Goal: Information Seeking & Learning: Learn about a topic

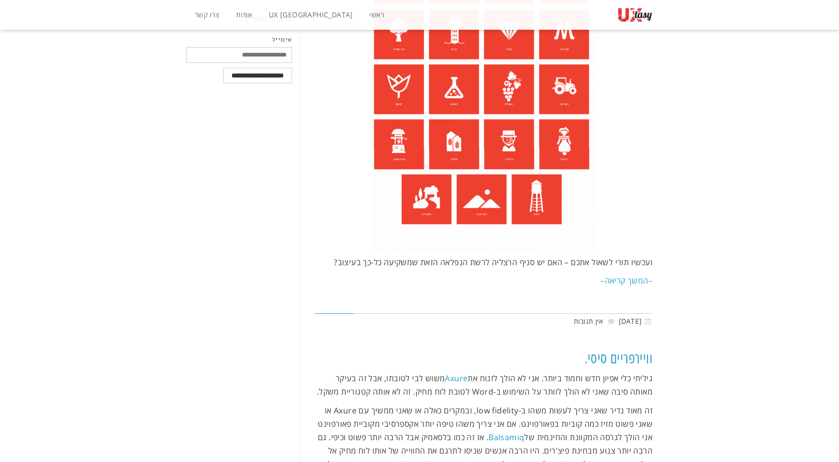
scroll to position [675, 0]
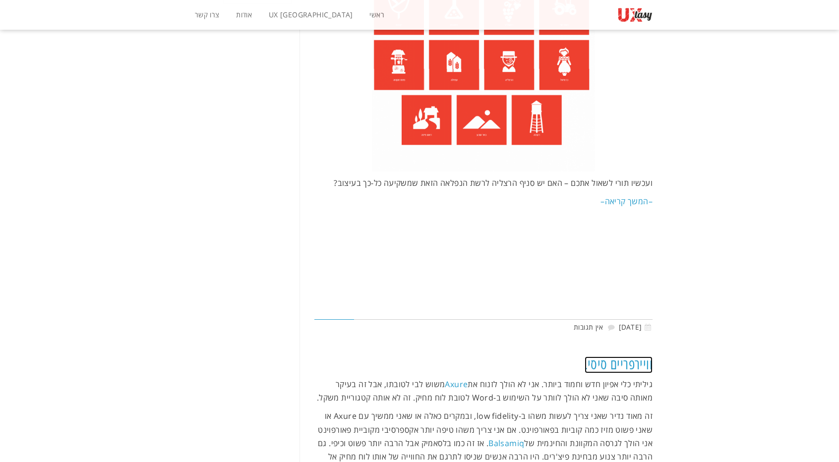
click at [620, 357] on link "וויירפריים סיסי." at bounding box center [619, 365] width 68 height 17
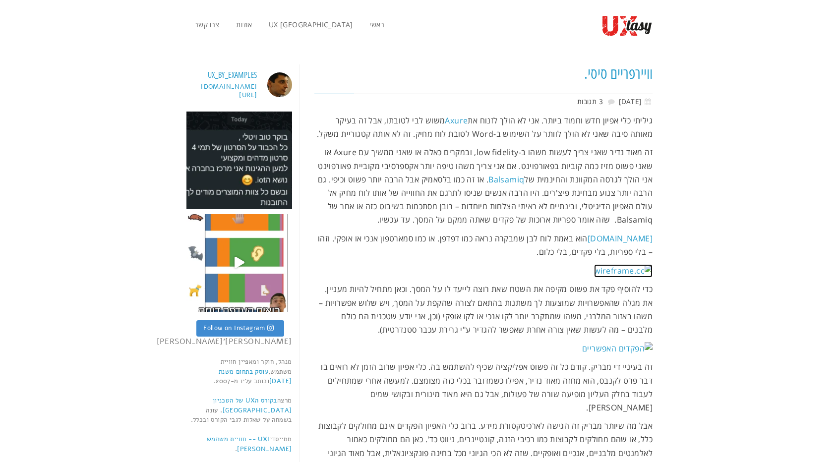
click at [619, 271] on img at bounding box center [623, 270] width 59 height 13
click at [628, 244] on p "wireframe.cc הוא באמת לוח לבן שמבקרה נראה כמו דפדפן. או כמו סמארטפון אנכי או או…" at bounding box center [483, 245] width 339 height 27
click at [628, 241] on link "[DOMAIN_NAME]" at bounding box center [620, 238] width 65 height 11
